Goal: Navigation & Orientation: Find specific page/section

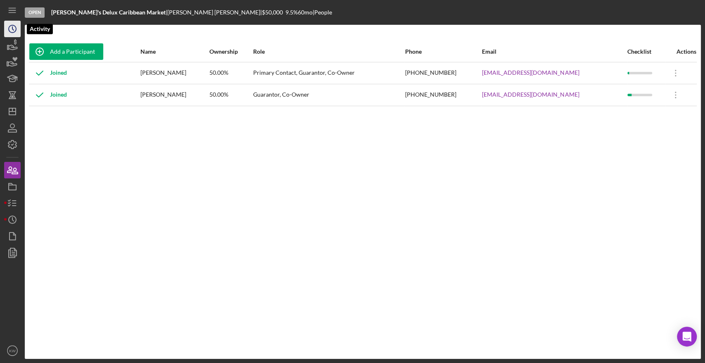
drag, startPoint x: 0, startPoint y: 0, endPoint x: 10, endPoint y: 23, distance: 25.3
click at [10, 23] on icon "Icon/History" at bounding box center [12, 29] width 21 height 21
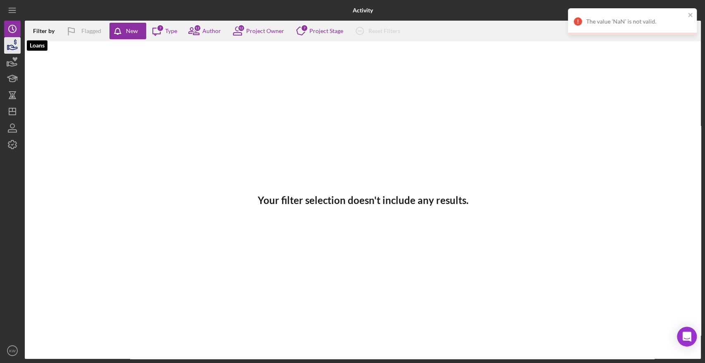
click at [12, 44] on icon "button" at bounding box center [12, 45] width 21 height 21
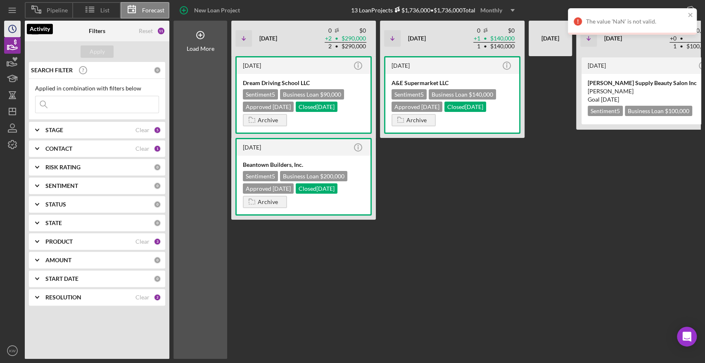
click at [10, 35] on icon "Icon/History" at bounding box center [12, 29] width 21 height 21
